Goal: Task Accomplishment & Management: Complete application form

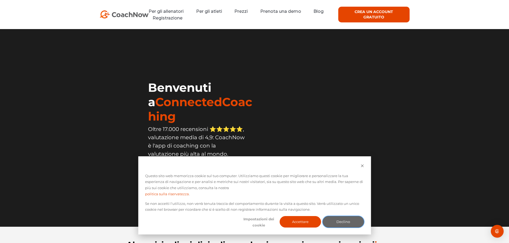
click at [336, 224] on button "Declino" at bounding box center [343, 221] width 41 height 11
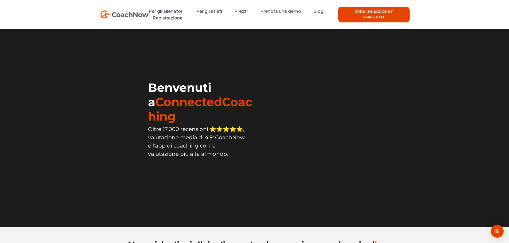
click at [364, 13] on font "CREA UN ACCOUNT GRATUITO" at bounding box center [373, 14] width 38 height 10
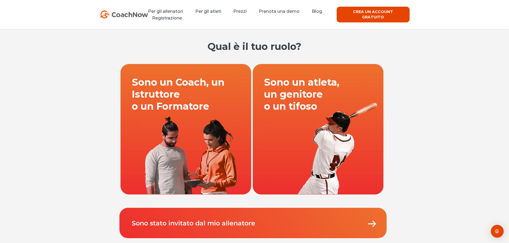
click at [186, 121] on link at bounding box center [186, 129] width 132 height 131
